Goal: Navigation & Orientation: Go to known website

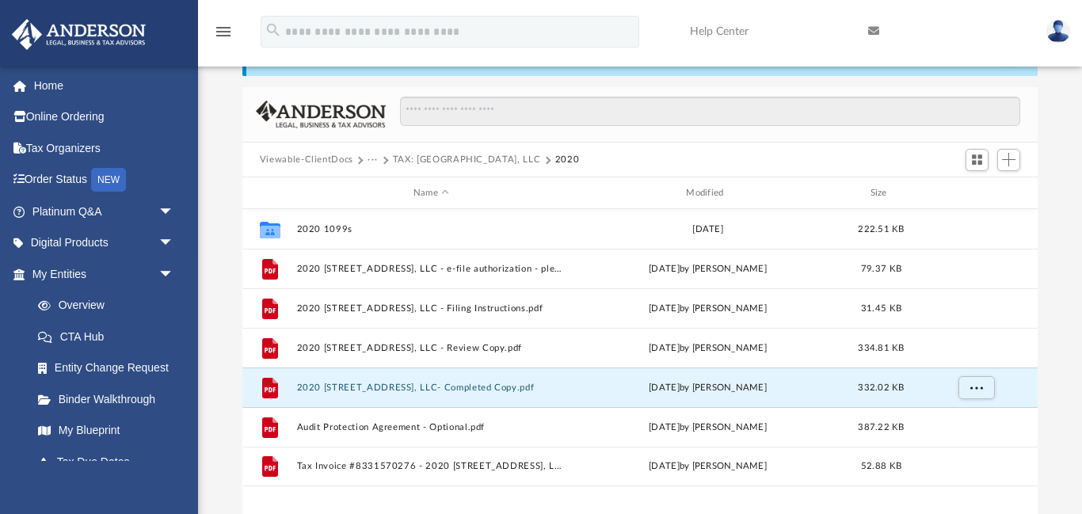
scroll to position [74, 0]
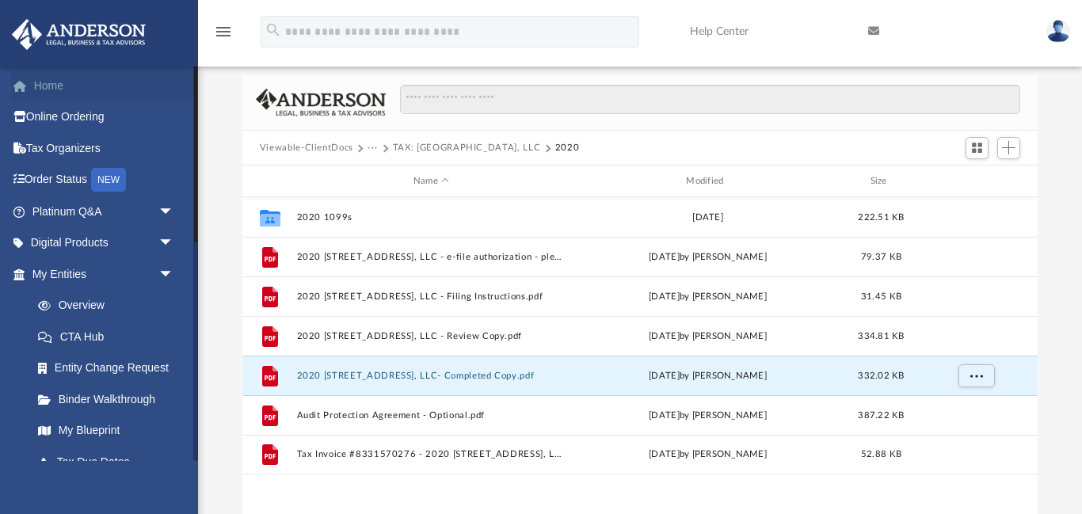
click at [55, 86] on link "Home" at bounding box center [104, 86] width 187 height 32
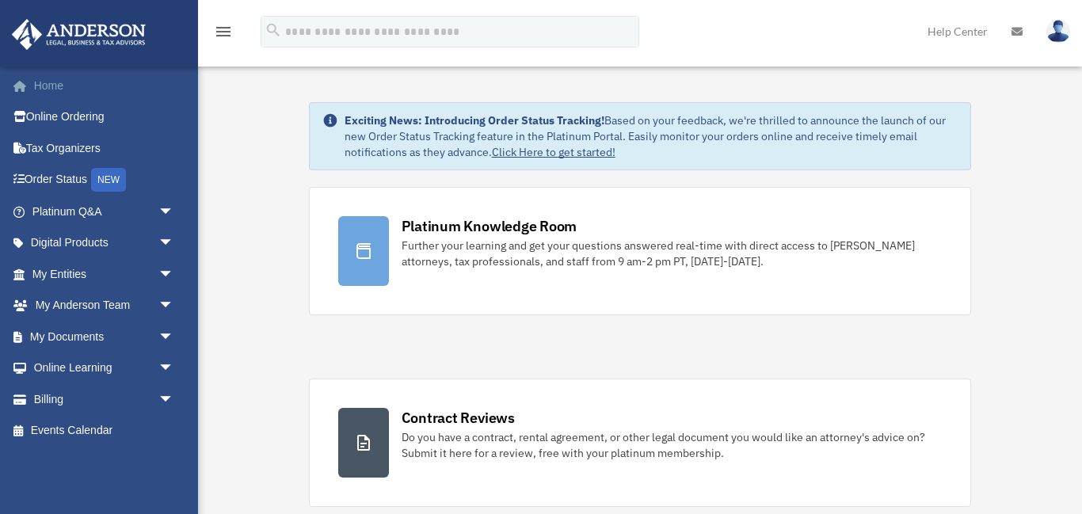
click at [44, 85] on link "Home" at bounding box center [104, 86] width 187 height 32
